Goal: Go to known website: Access a specific website the user already knows

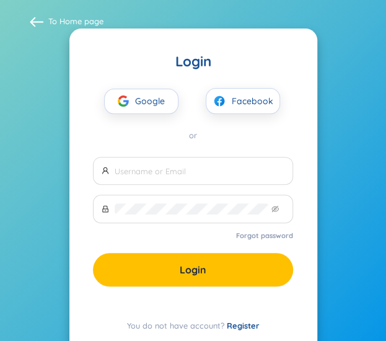
click at [140, 104] on span "Google" at bounding box center [153, 102] width 36 height 24
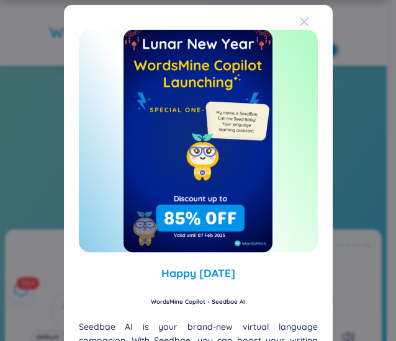
click at [299, 22] on icon "Close" at bounding box center [304, 22] width 10 height 10
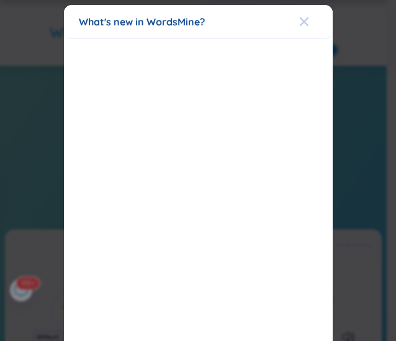
click at [299, 22] on icon "Close" at bounding box center [304, 22] width 10 height 10
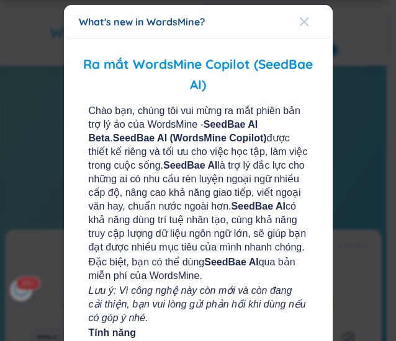
click at [299, 22] on icon "Close" at bounding box center [304, 22] width 10 height 10
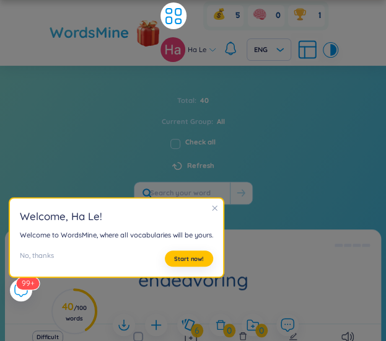
click at [217, 208] on icon "close" at bounding box center [214, 208] width 7 height 7
